Goal: Task Accomplishment & Management: Complete application form

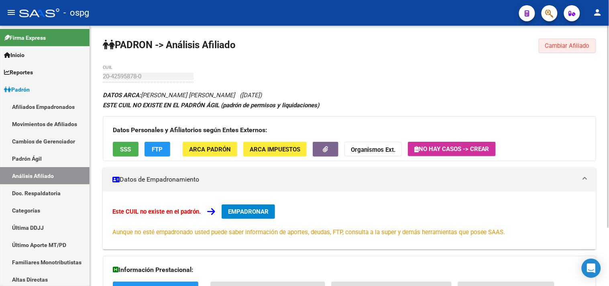
click at [555, 44] on span "Cambiar Afiliado" at bounding box center [567, 45] width 45 height 7
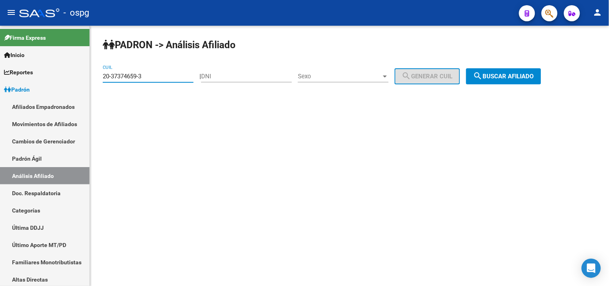
type input "20-37374659-3"
click at [505, 76] on span "search Buscar afiliado" at bounding box center [504, 76] width 61 height 7
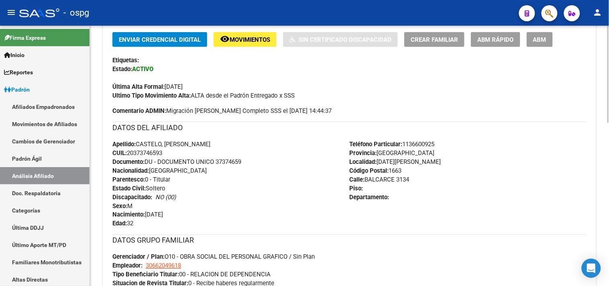
scroll to position [89, 0]
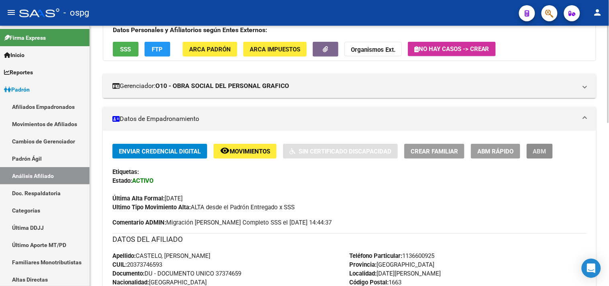
click at [540, 151] on span "ABM" at bounding box center [539, 151] width 13 height 7
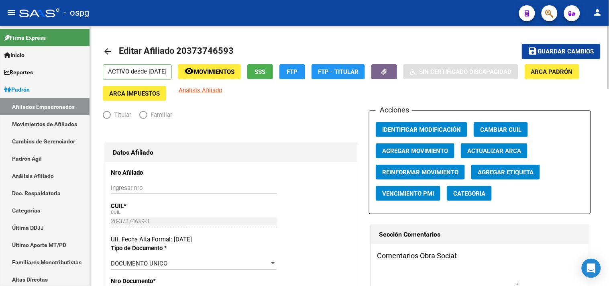
radio input "true"
type input "30-66204961-8"
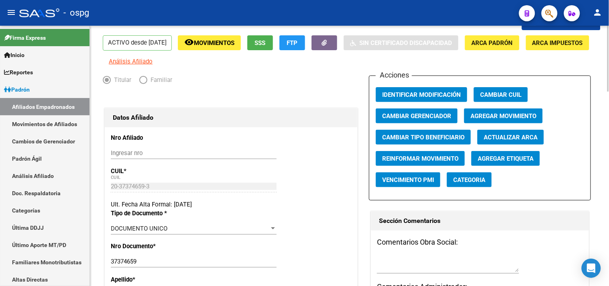
scroll to position [134, 0]
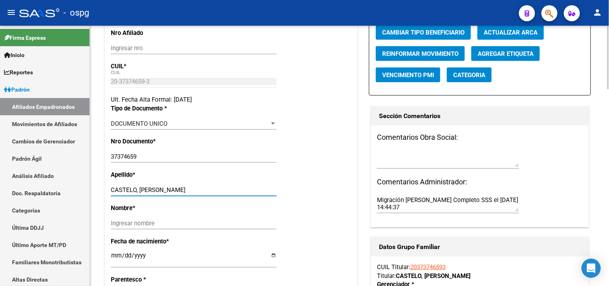
drag, startPoint x: 138, startPoint y: 196, endPoint x: 189, endPoint y: 197, distance: 51.0
click at [189, 194] on input "CASTELO, [PERSON_NAME]" at bounding box center [194, 189] width 166 height 7
type input "CASTELO"
click at [118, 224] on div "Ingresar nombre" at bounding box center [194, 223] width 166 height 12
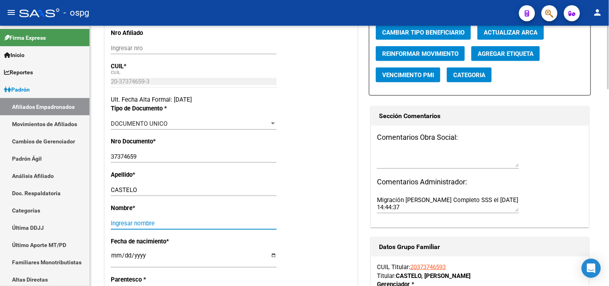
paste input "[PERSON_NAME]"
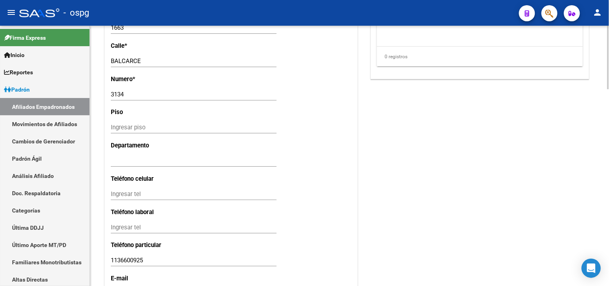
scroll to position [803, 0]
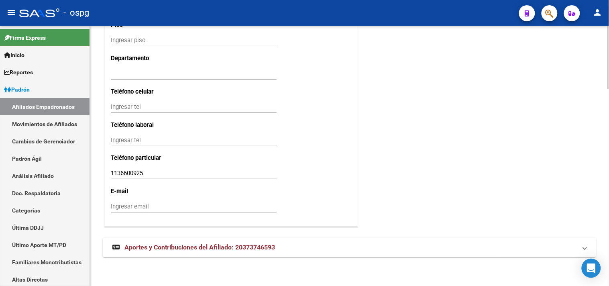
type input "[PERSON_NAME]"
click at [126, 110] on input "Ingresar tel" at bounding box center [194, 106] width 166 height 7
click at [118, 210] on input "Ingresar email" at bounding box center [194, 206] width 166 height 7
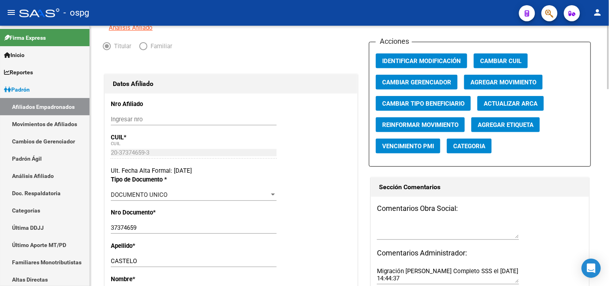
scroll to position [0, 0]
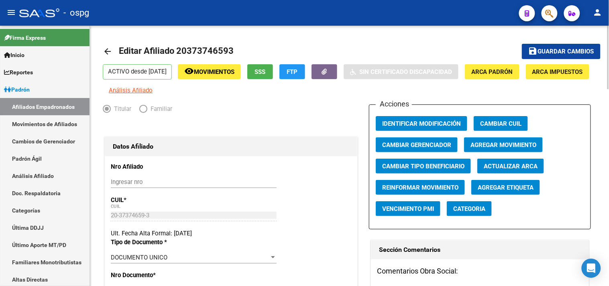
type input "[EMAIL_ADDRESS][DOMAIN_NAME]"
click at [551, 49] on span "save Guardar cambios" at bounding box center [562, 50] width 66 height 7
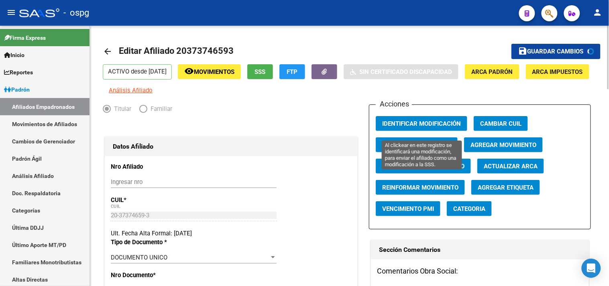
click at [429, 127] on span "Identificar Modificación" at bounding box center [421, 123] width 79 height 7
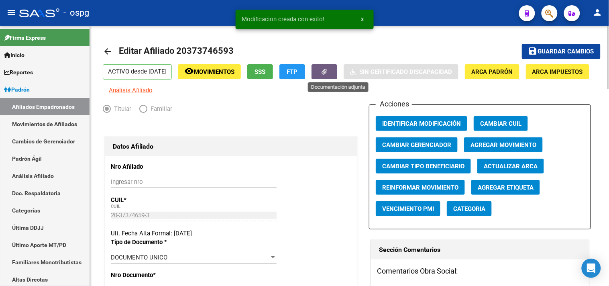
click at [335, 74] on button "button" at bounding box center [325, 71] width 26 height 15
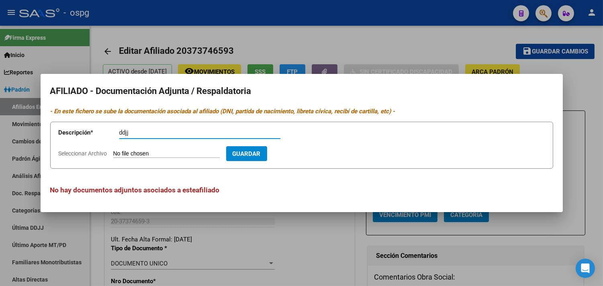
type input "ddjj"
click at [157, 157] on input "Seleccionar Archivo" at bounding box center [166, 154] width 106 height 8
type input "C:\fakepath\[PERSON_NAME].pdf"
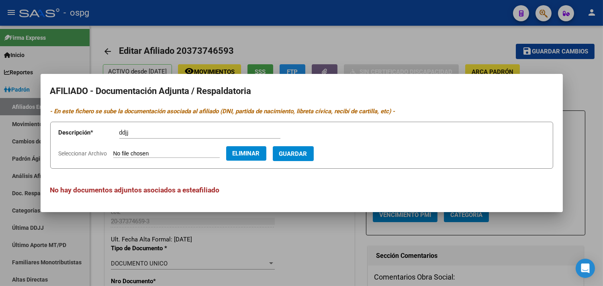
click at [307, 150] on span "Guardar" at bounding box center [293, 153] width 28 height 7
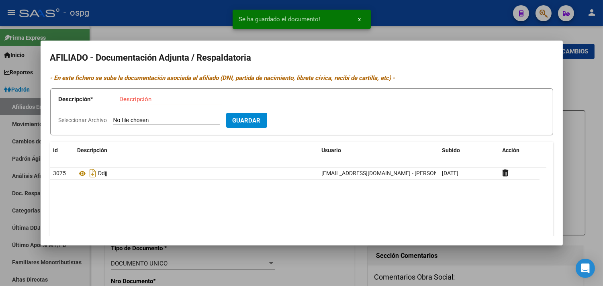
click at [131, 101] on input "Descripción" at bounding box center [170, 99] width 103 height 7
type input "ddjj"
click at [137, 116] on app-file-uploader "Seleccionar Archivo" at bounding box center [142, 119] width 167 height 7
click at [137, 121] on input "Seleccionar Archivo" at bounding box center [166, 121] width 106 height 8
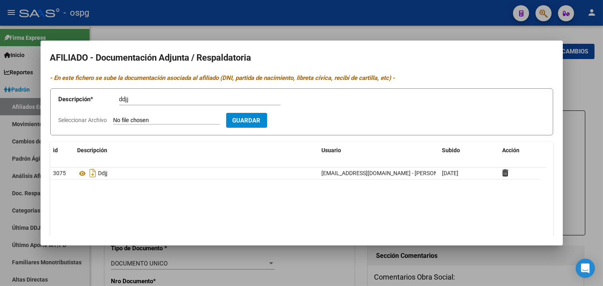
type input "C:\fakepath\Mensual Septiembre castelo.pdf"
click at [307, 118] on span "Guardar" at bounding box center [293, 120] width 28 height 7
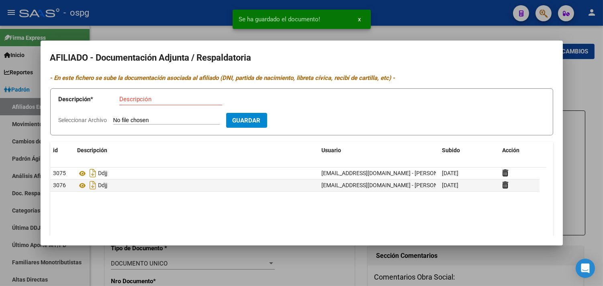
click at [129, 100] on input "Descripción" at bounding box center [170, 99] width 103 height 7
click at [154, 120] on input "Seleccionar Archivo" at bounding box center [166, 121] width 106 height 8
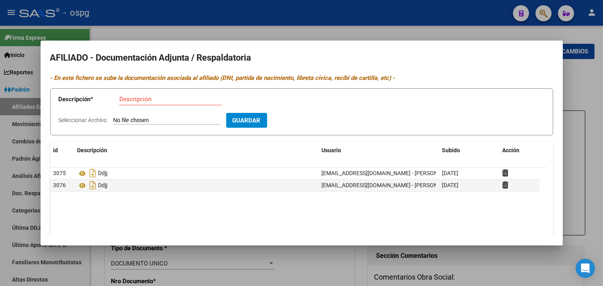
type input "C:\fakepath\ddjj castelo.jpg"
click at [137, 101] on input "Descripción" at bounding box center [170, 99] width 103 height 7
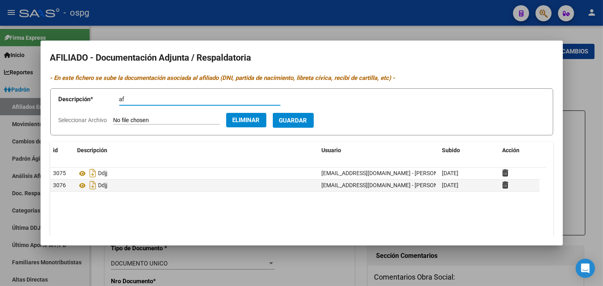
type input "af"
click at [304, 118] on span "Guardar" at bounding box center [293, 120] width 28 height 7
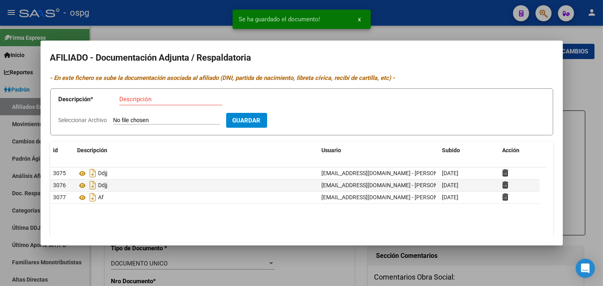
drag, startPoint x: 139, startPoint y: 35, endPoint x: 308, endPoint y: 30, distance: 169.2
click at [141, 35] on div at bounding box center [301, 143] width 603 height 286
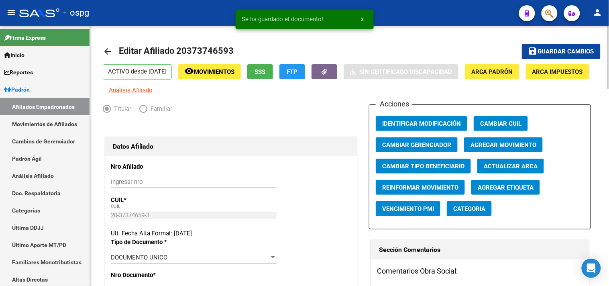
click at [552, 51] on span "Guardar cambios" at bounding box center [566, 51] width 56 height 7
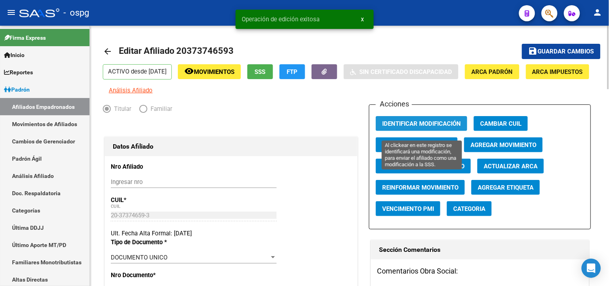
click at [422, 127] on span "Identificar Modificación" at bounding box center [421, 123] width 79 height 7
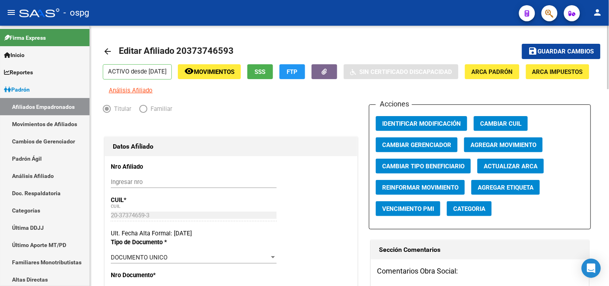
click at [555, 41] on mat-toolbar-row "save Guardar cambios" at bounding box center [548, 52] width 104 height 26
click at [560, 47] on button "save Guardar cambios" at bounding box center [561, 51] width 79 height 15
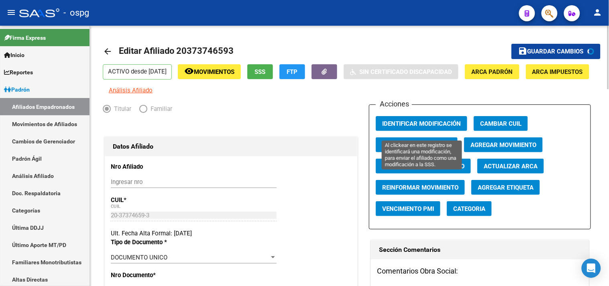
drag, startPoint x: 435, startPoint y: 127, endPoint x: 423, endPoint y: 127, distance: 12.0
click at [433, 127] on span "Identificar Modificación" at bounding box center [421, 123] width 79 height 7
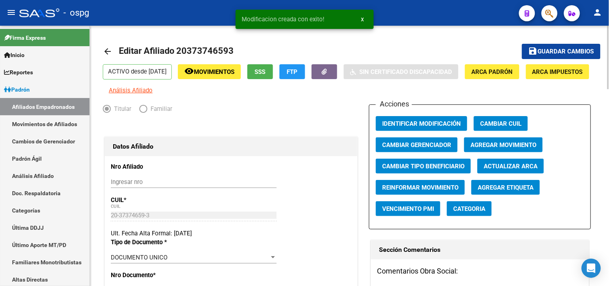
click at [112, 54] on mat-icon "arrow_back" at bounding box center [108, 52] width 10 height 10
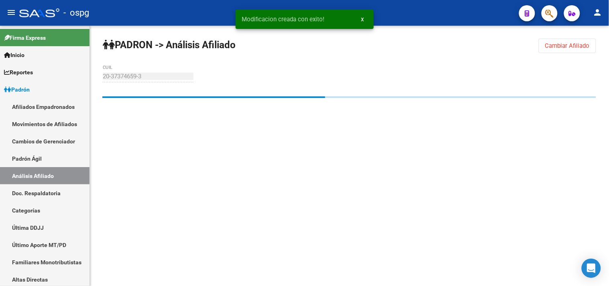
click at [566, 41] on button "Cambiar Afiliado" at bounding box center [567, 46] width 57 height 14
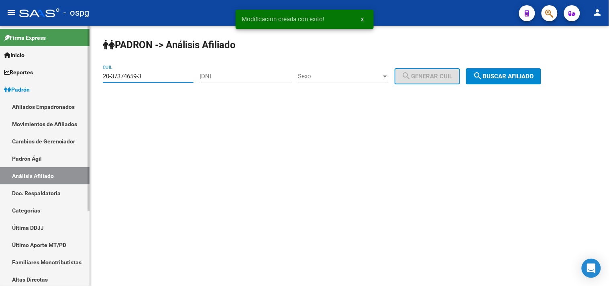
drag, startPoint x: 153, startPoint y: 79, endPoint x: 87, endPoint y: 85, distance: 66.1
click at [87, 86] on mat-sidenav-container "Firma Express Inicio Calendario SSS Instructivos Contacto OS Reportes Ingresos …" at bounding box center [304, 156] width 609 height 260
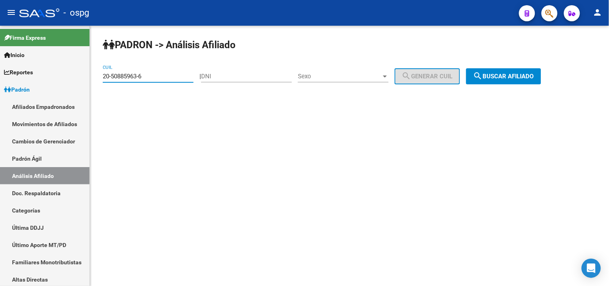
type input "20-50885963-6"
click at [531, 79] on span "search Buscar afiliado" at bounding box center [504, 76] width 61 height 7
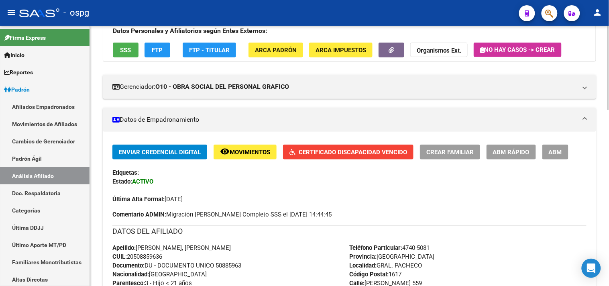
scroll to position [89, 0]
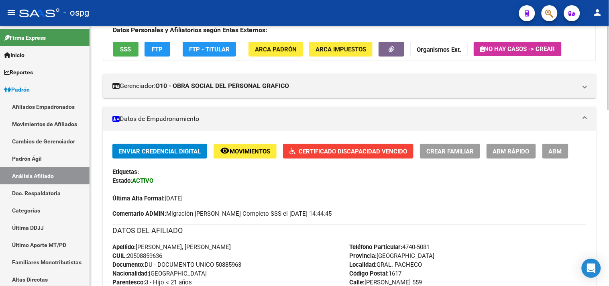
click at [329, 151] on span "Certificado Discapacidad Vencido" at bounding box center [353, 151] width 108 height 7
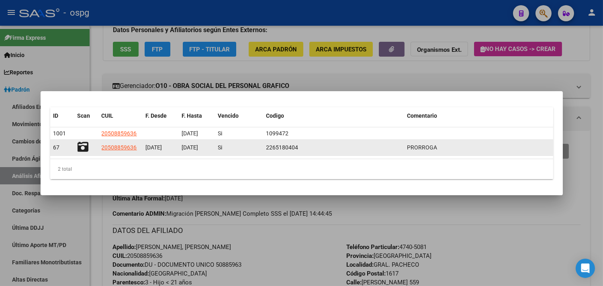
click at [85, 149] on icon at bounding box center [83, 146] width 11 height 11
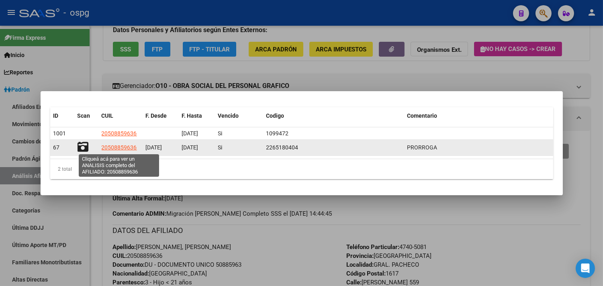
click at [118, 150] on span "20508859636" at bounding box center [119, 147] width 35 height 6
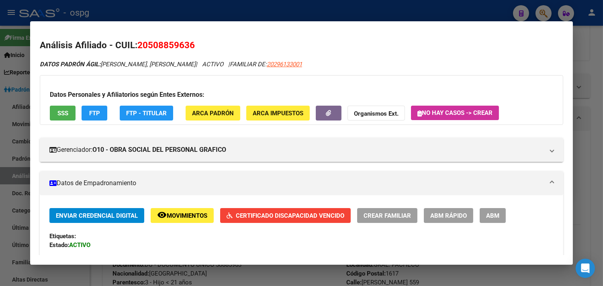
click at [168, 16] on div at bounding box center [301, 143] width 603 height 286
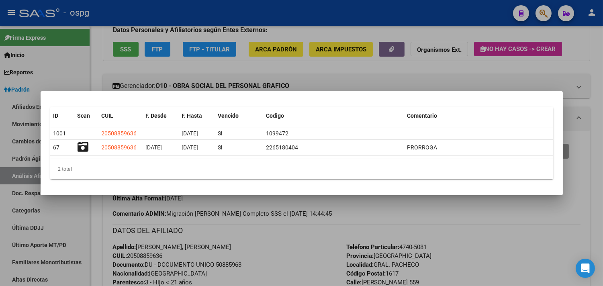
click at [243, 79] on div at bounding box center [301, 143] width 603 height 286
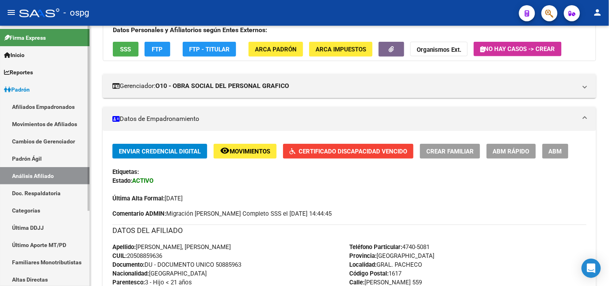
scroll to position [105, 0]
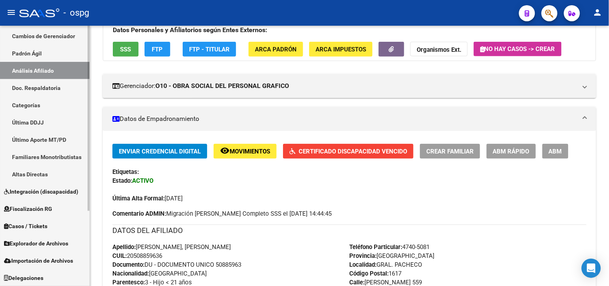
click at [32, 192] on span "Integración (discapacidad)" at bounding box center [41, 191] width 74 height 9
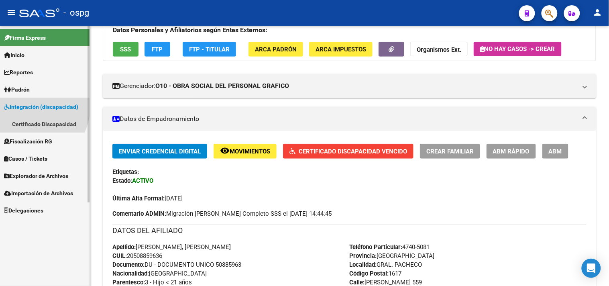
scroll to position [0, 0]
click at [34, 129] on link "Certificado Discapacidad" at bounding box center [45, 123] width 90 height 17
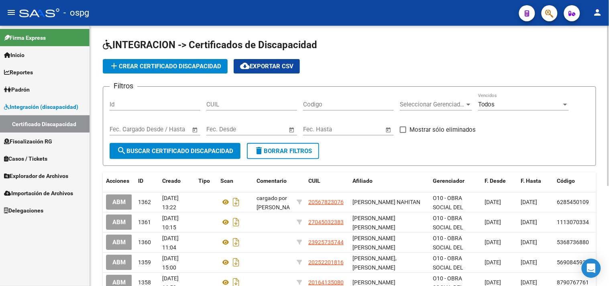
click at [170, 65] on span "add Crear Certificado Discapacidad" at bounding box center [165, 66] width 112 height 7
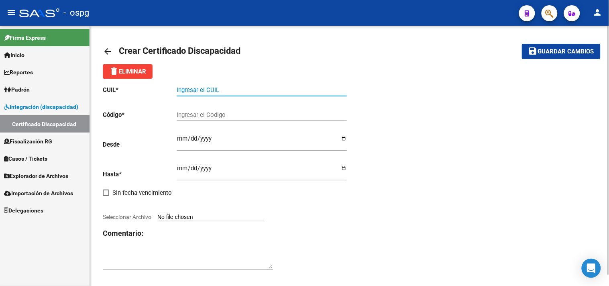
click at [194, 90] on input "Ingresar el CUIL" at bounding box center [262, 89] width 170 height 7
type input "20-50885963-6"
click at [197, 116] on input "Ingresar el Codigo" at bounding box center [262, 114] width 170 height 7
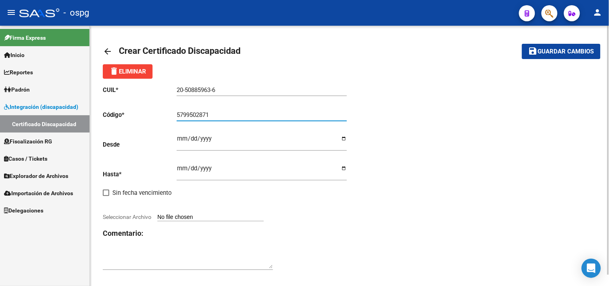
type input "5799502871"
click at [184, 140] on input "Ingresar fec. Desde" at bounding box center [262, 141] width 170 height 13
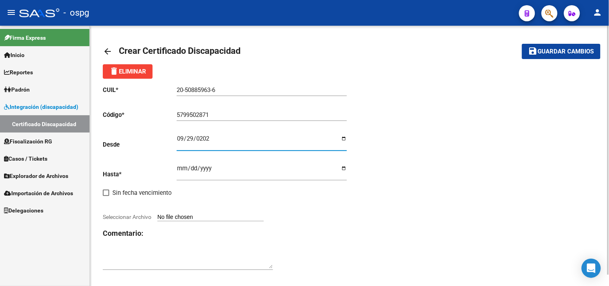
type input "[DATE]"
click at [178, 169] on input "Ingresar fec. Hasta" at bounding box center [262, 171] width 170 height 13
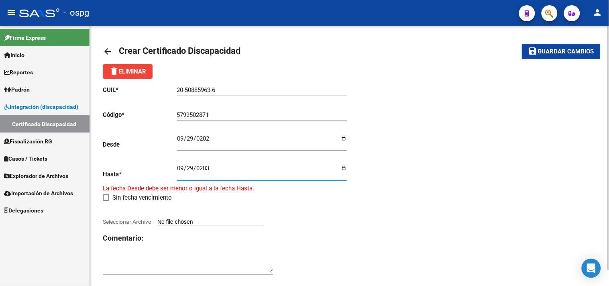
type input "[DATE]"
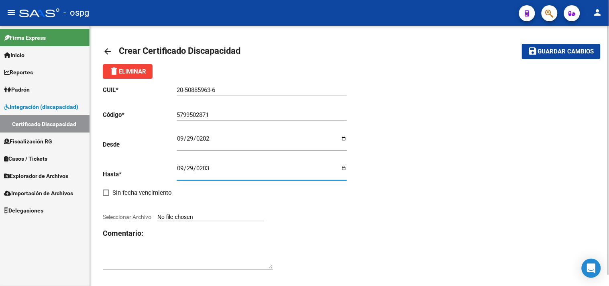
click at [182, 221] on input "Seleccionar Archivo" at bounding box center [210, 218] width 106 height 8
click at [176, 218] on input "Seleccionar Archivo" at bounding box center [210, 218] width 106 height 8
type input "C:\fakepath\20251013130529223.pdf"
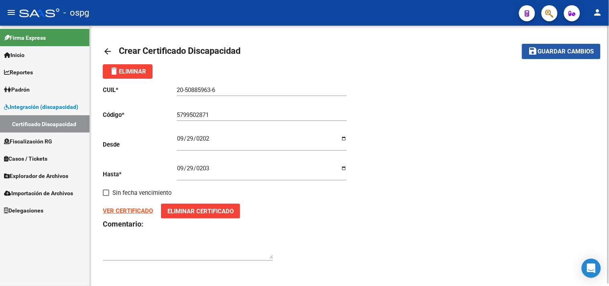
click at [553, 51] on span "Guardar cambios" at bounding box center [566, 51] width 56 height 7
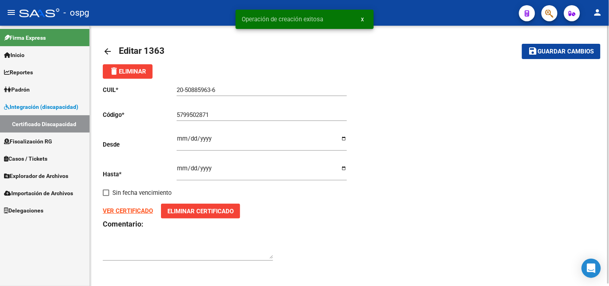
click at [101, 51] on div "arrow_back Editar 1363 save Guardar cambios delete Eliminar CUIL * 20-50885963-…" at bounding box center [349, 157] width 519 height 262
click at [104, 50] on mat-icon "arrow_back" at bounding box center [108, 52] width 10 height 10
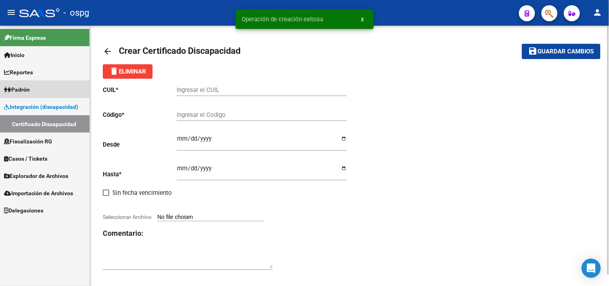
click at [30, 89] on span "Padrón" at bounding box center [17, 89] width 26 height 9
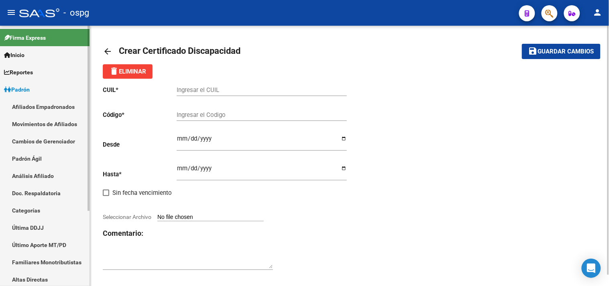
click at [31, 178] on link "Análisis Afiliado" at bounding box center [45, 175] width 90 height 17
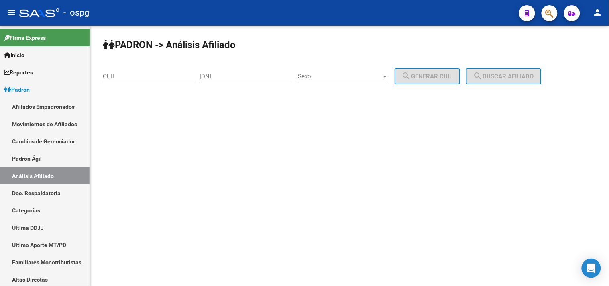
click at [131, 73] on input "CUIL" at bounding box center [148, 76] width 91 height 7
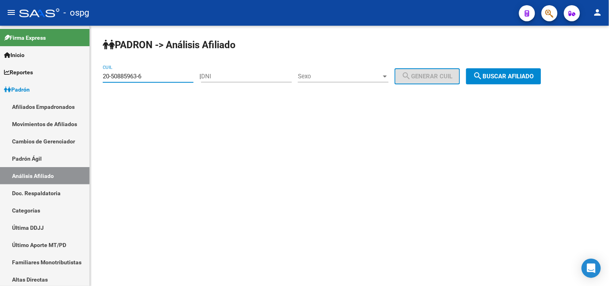
type input "20-50885963-6"
drag, startPoint x: 511, startPoint y: 78, endPoint x: 524, endPoint y: 78, distance: 12.9
click at [513, 78] on span "search Buscar afiliado" at bounding box center [504, 76] width 61 height 7
